Goal: Information Seeking & Learning: Check status

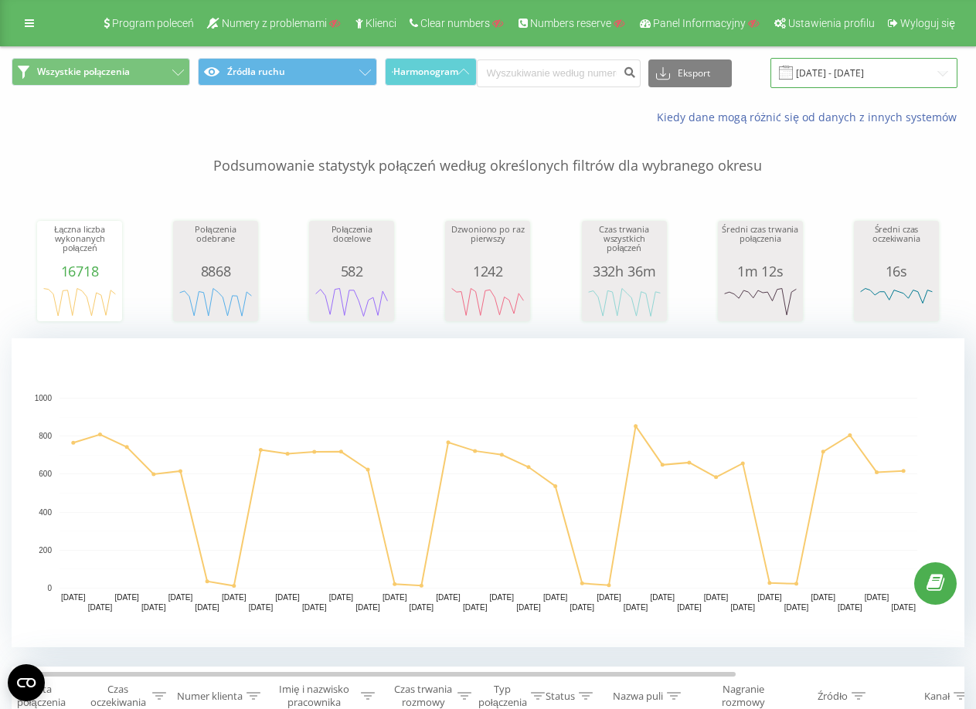
click at [823, 79] on input "13.01.2025 - 13.02.2025" at bounding box center [863, 73] width 187 height 30
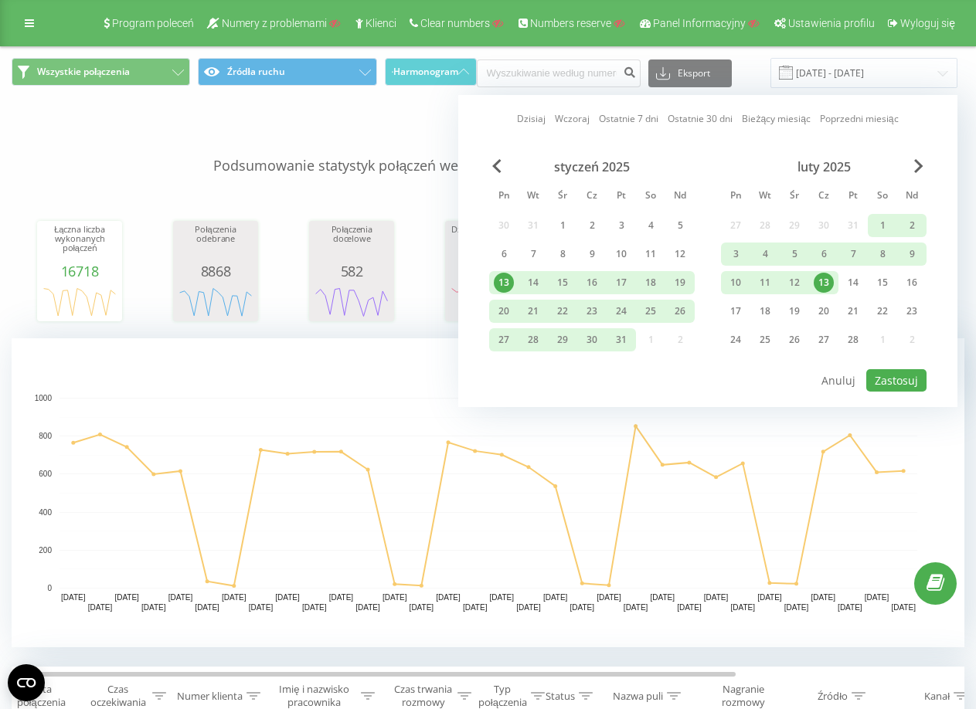
click at [539, 119] on link "Dzisiaj" at bounding box center [531, 118] width 29 height 15
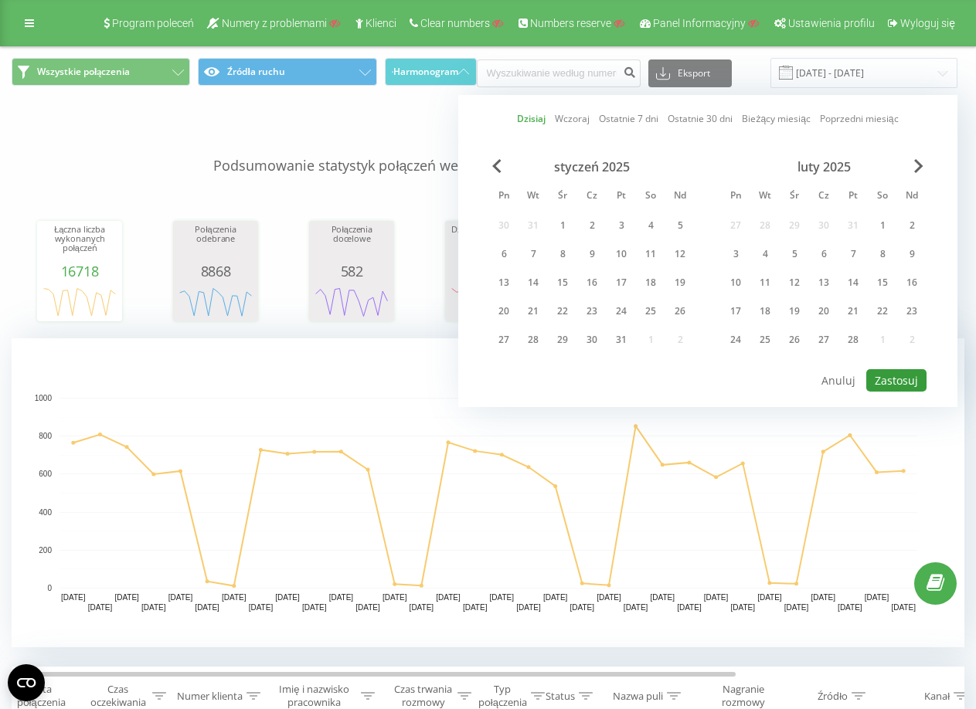
click at [904, 375] on button "Zastosuj" at bounding box center [896, 380] width 60 height 22
type input "22.08.2025 - 22.08.2025"
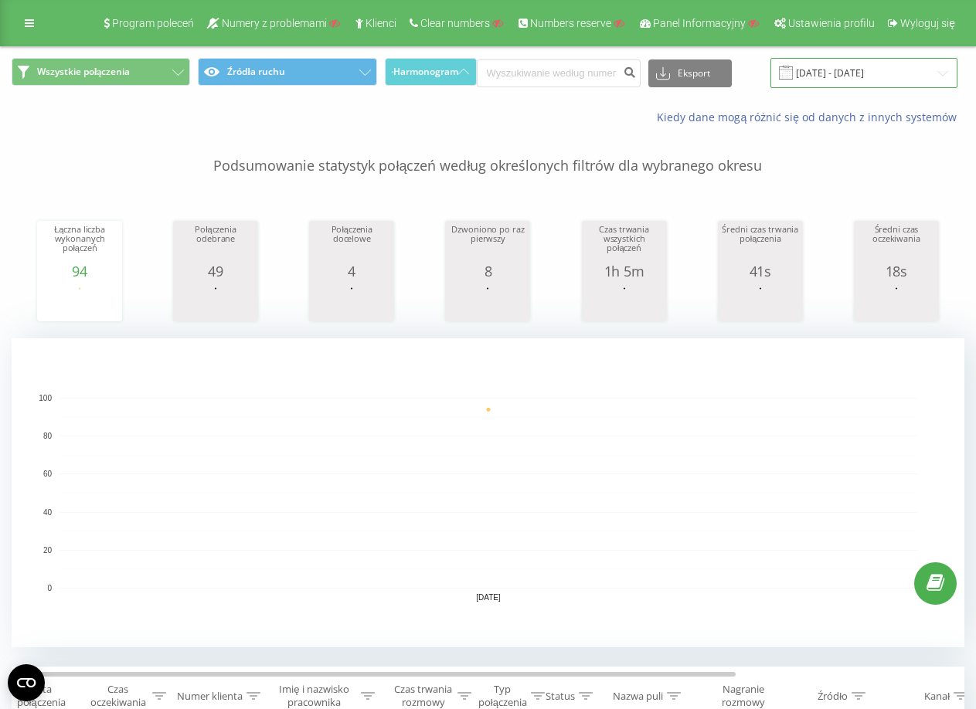
click at [851, 74] on input "22.08.2025 - 22.08.2025" at bounding box center [863, 73] width 187 height 30
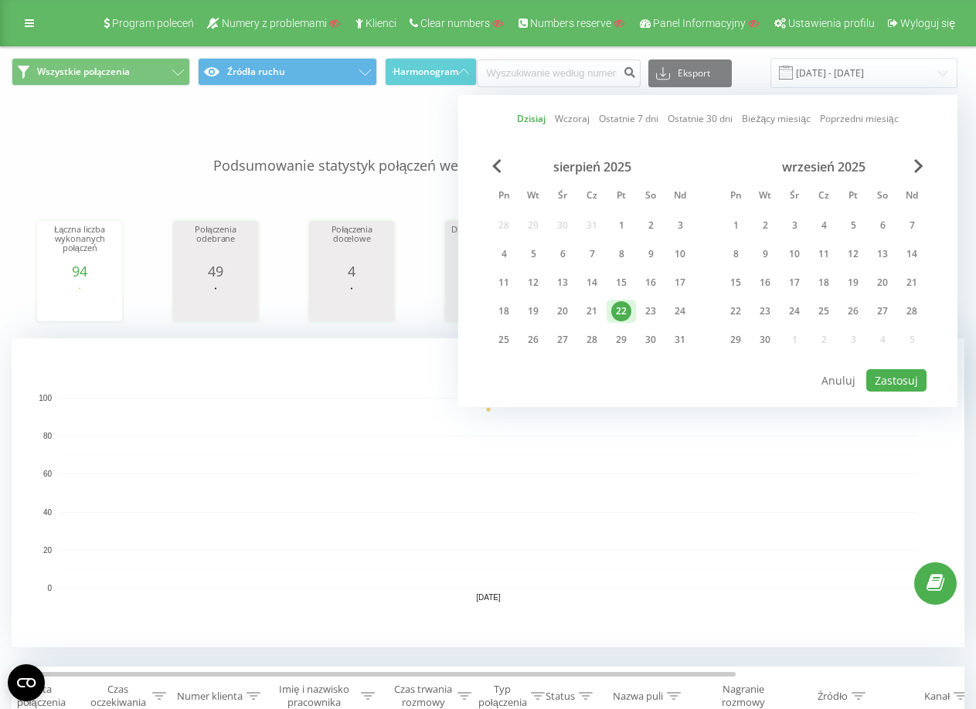
click at [541, 117] on link "Dzisiaj" at bounding box center [531, 118] width 29 height 15
click at [901, 385] on button "Zastosuj" at bounding box center [896, 380] width 60 height 22
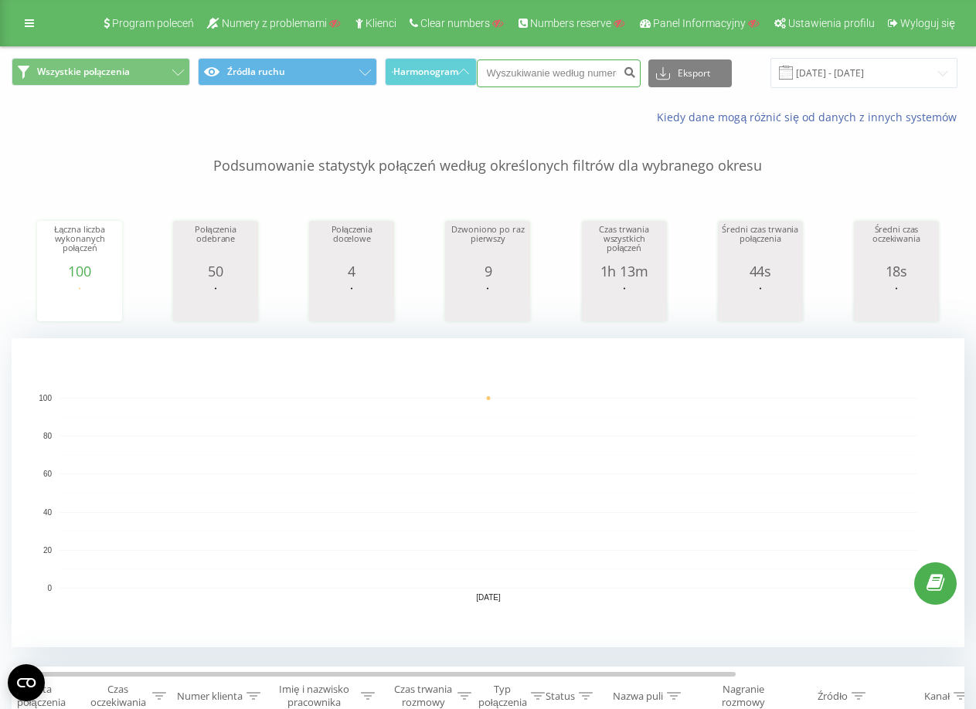
click at [535, 66] on input at bounding box center [559, 73] width 164 height 28
paste input "48730438155"
type input "48730438155"
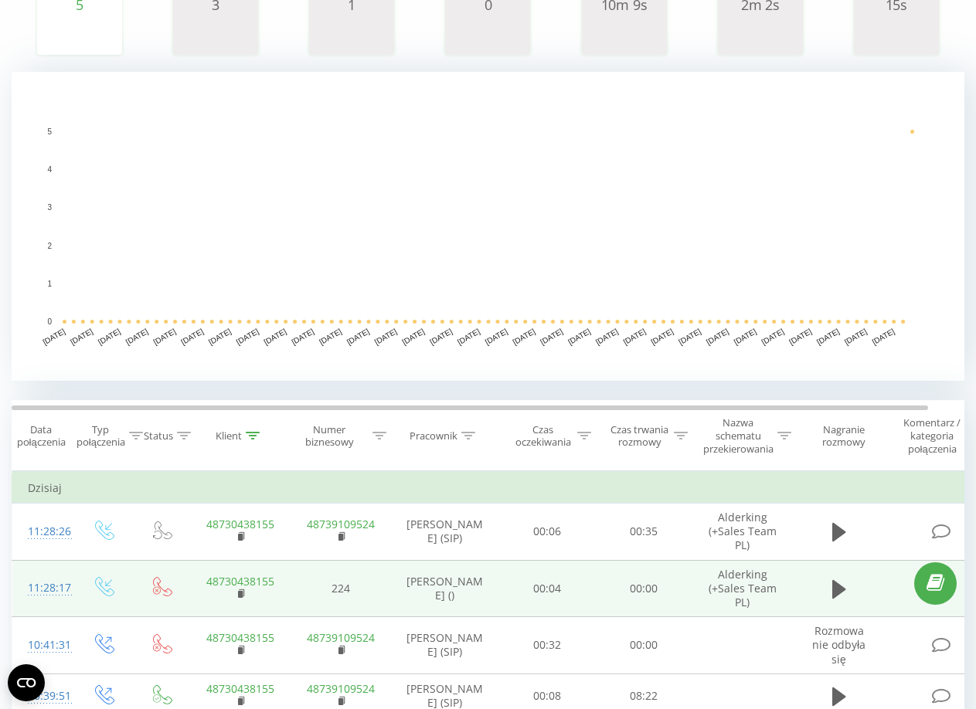
scroll to position [386, 0]
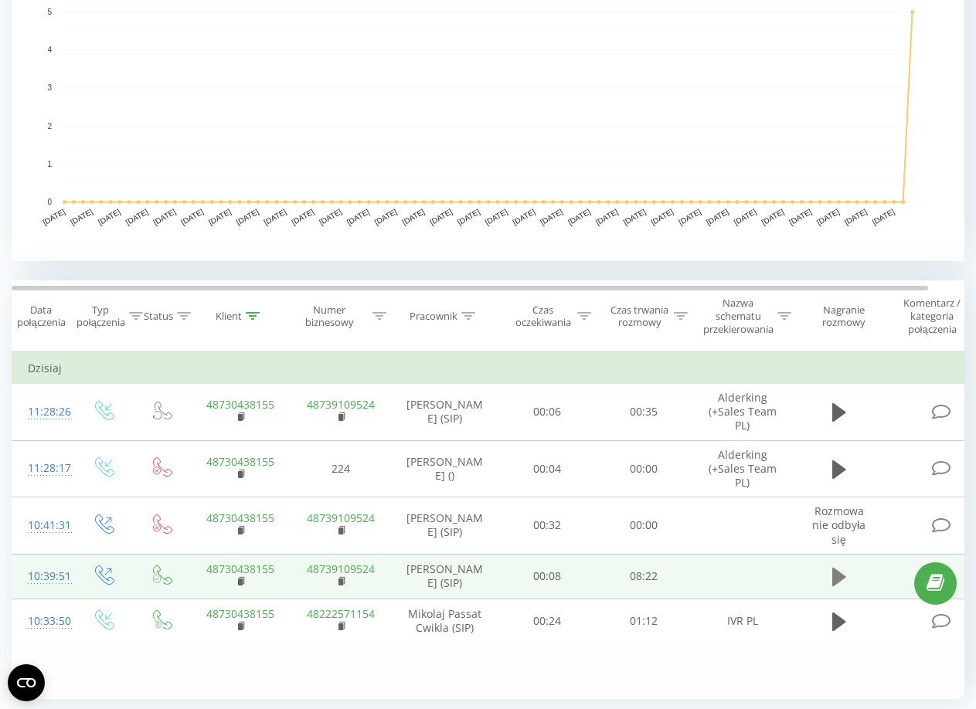
click at [838, 573] on icon at bounding box center [839, 577] width 14 height 19
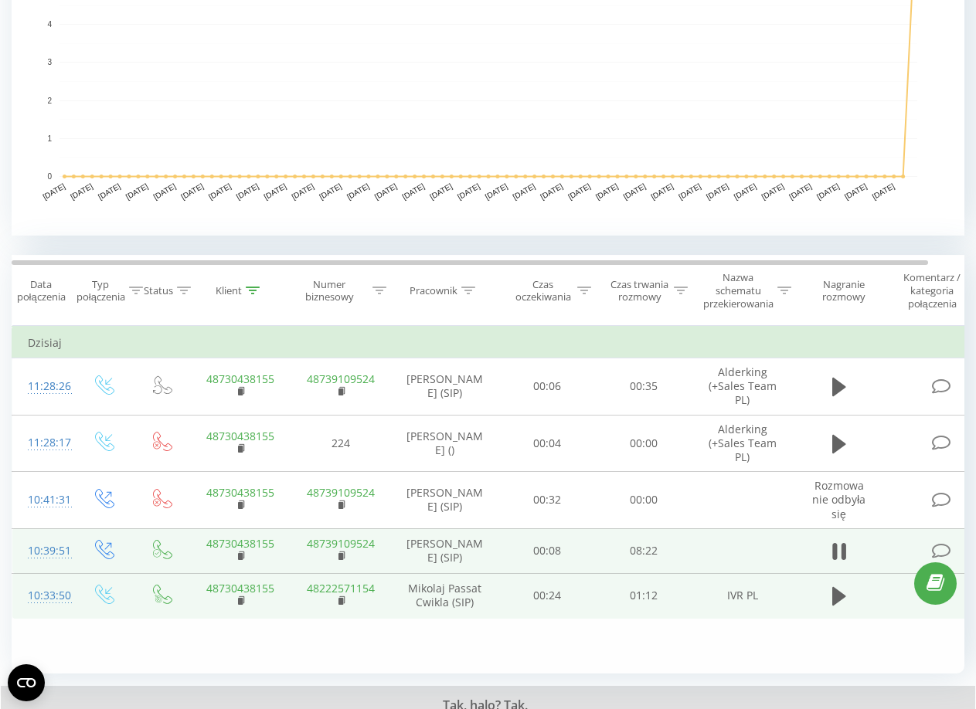
scroll to position [434, 0]
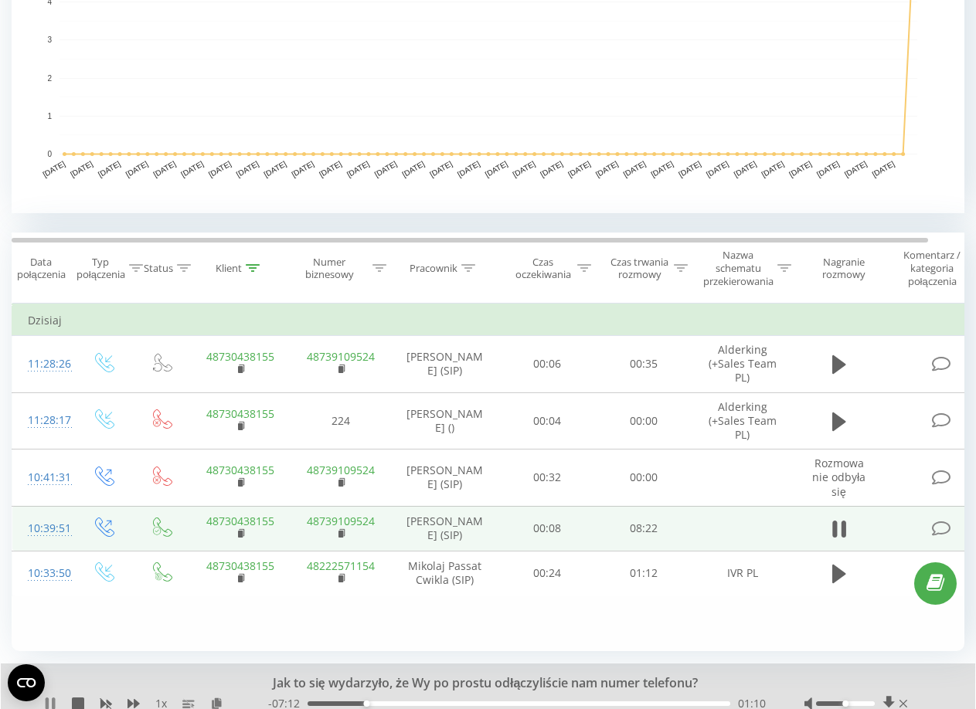
click at [49, 702] on icon at bounding box center [50, 704] width 12 height 12
click at [52, 700] on icon at bounding box center [50, 704] width 12 height 12
click at [50, 708] on icon at bounding box center [50, 704] width 12 height 12
click at [47, 701] on icon at bounding box center [50, 704] width 9 height 12
click at [55, 701] on icon at bounding box center [53, 704] width 3 height 12
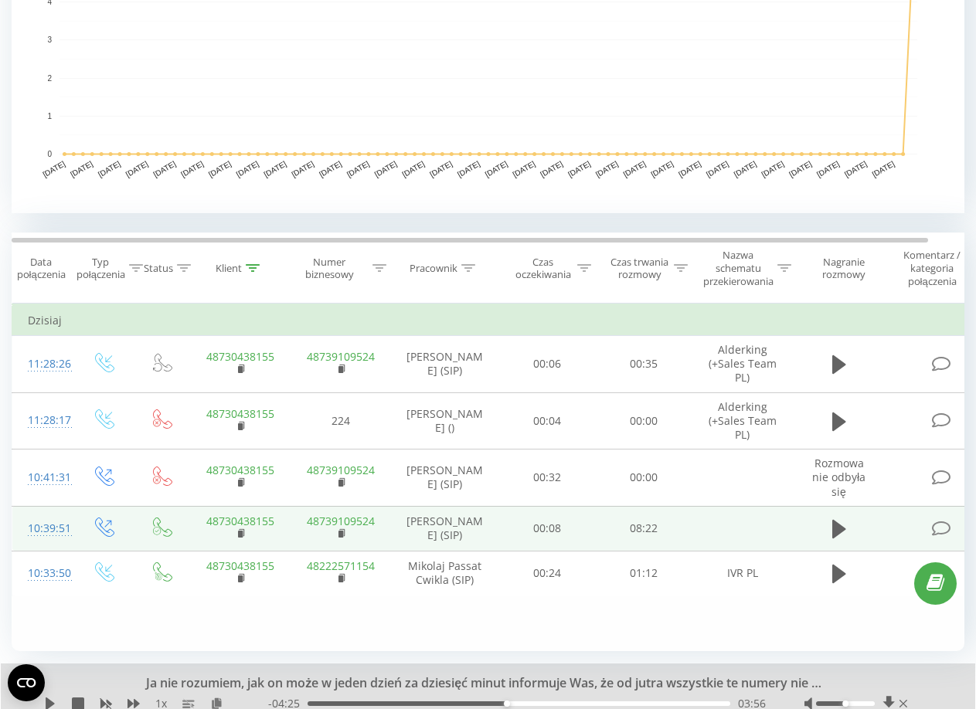
drag, startPoint x: 49, startPoint y: 698, endPoint x: 46, endPoint y: 690, distance: 8.3
click at [49, 698] on icon at bounding box center [50, 704] width 12 height 12
click at [54, 698] on icon at bounding box center [53, 704] width 3 height 12
click at [50, 701] on icon at bounding box center [50, 704] width 9 height 12
